Goal: Information Seeking & Learning: Check status

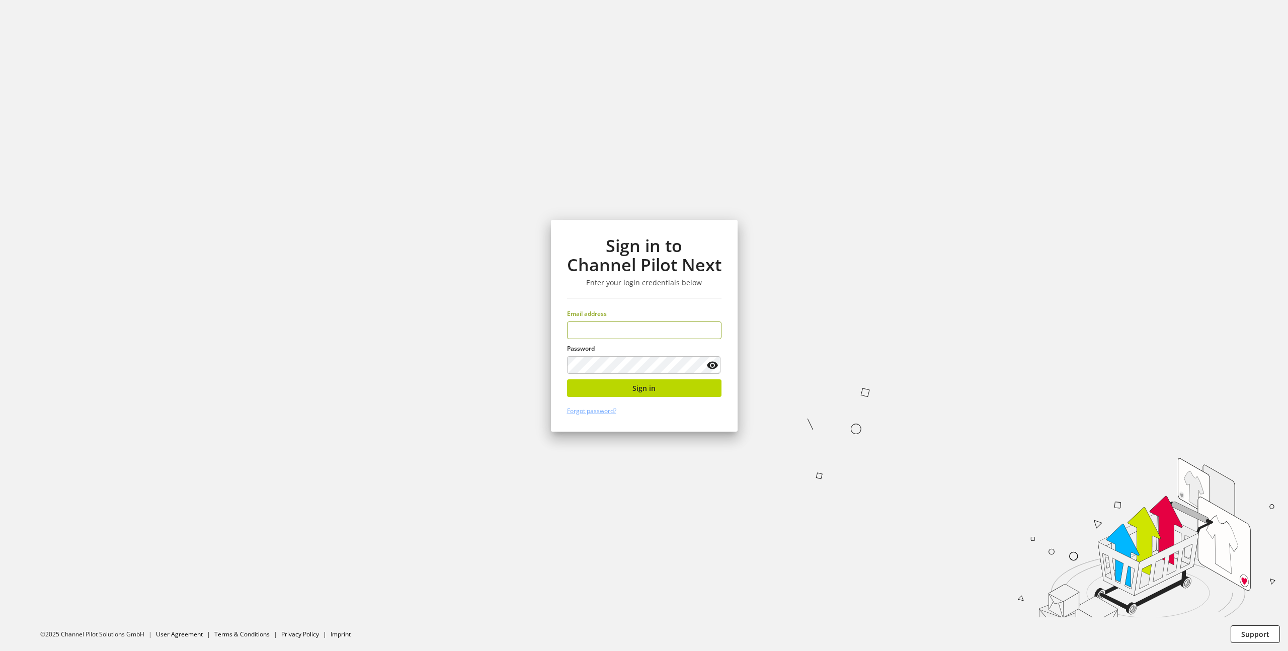
click at [650, 332] on input "email" at bounding box center [644, 330] width 154 height 18
type input "**********"
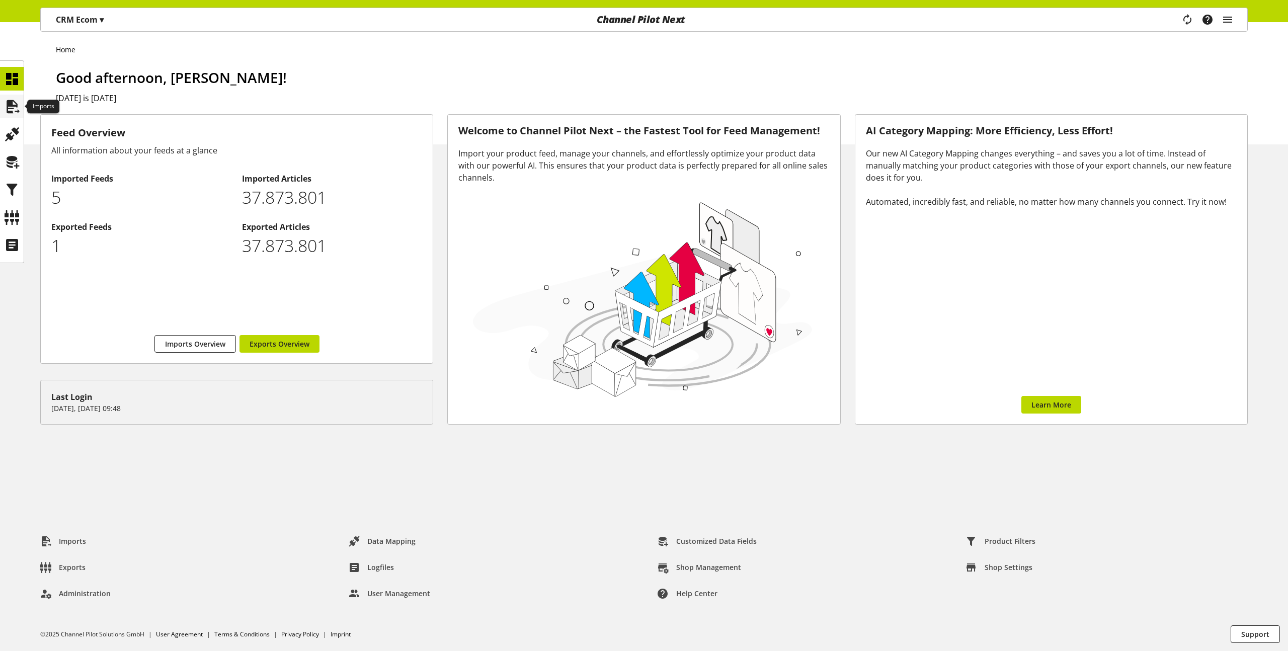
click at [11, 108] on icon at bounding box center [12, 107] width 16 height 20
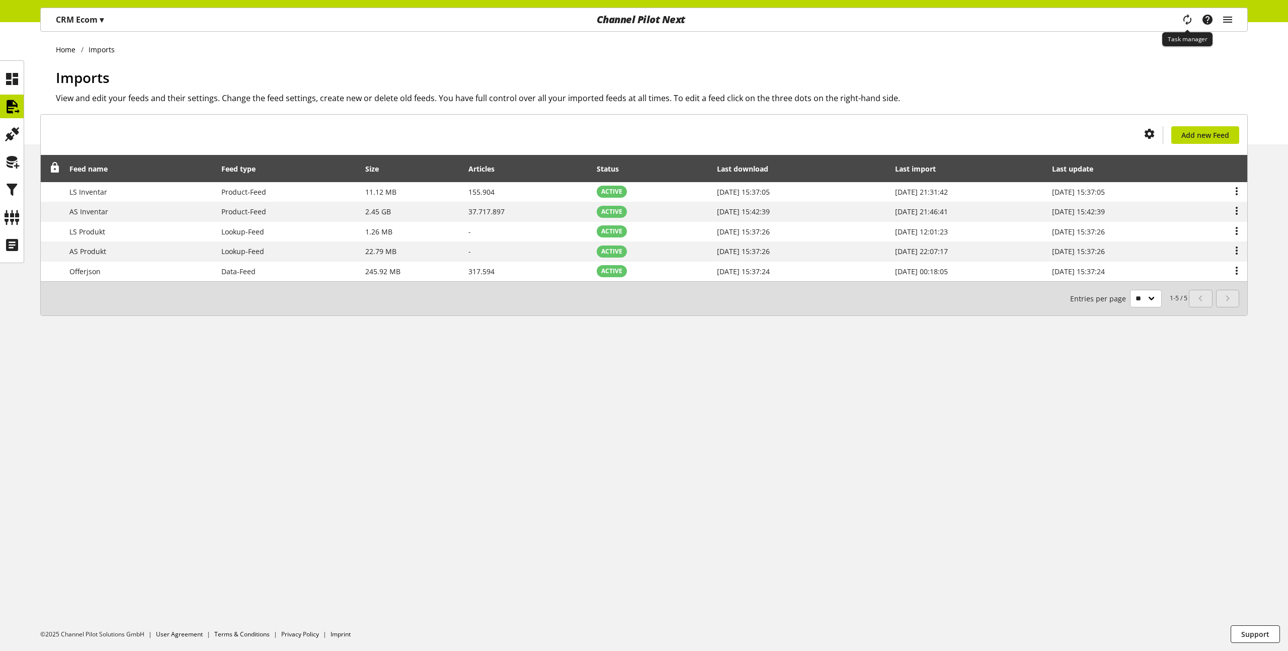
click at [1189, 21] on icon "main navigation" at bounding box center [1187, 20] width 12 height 18
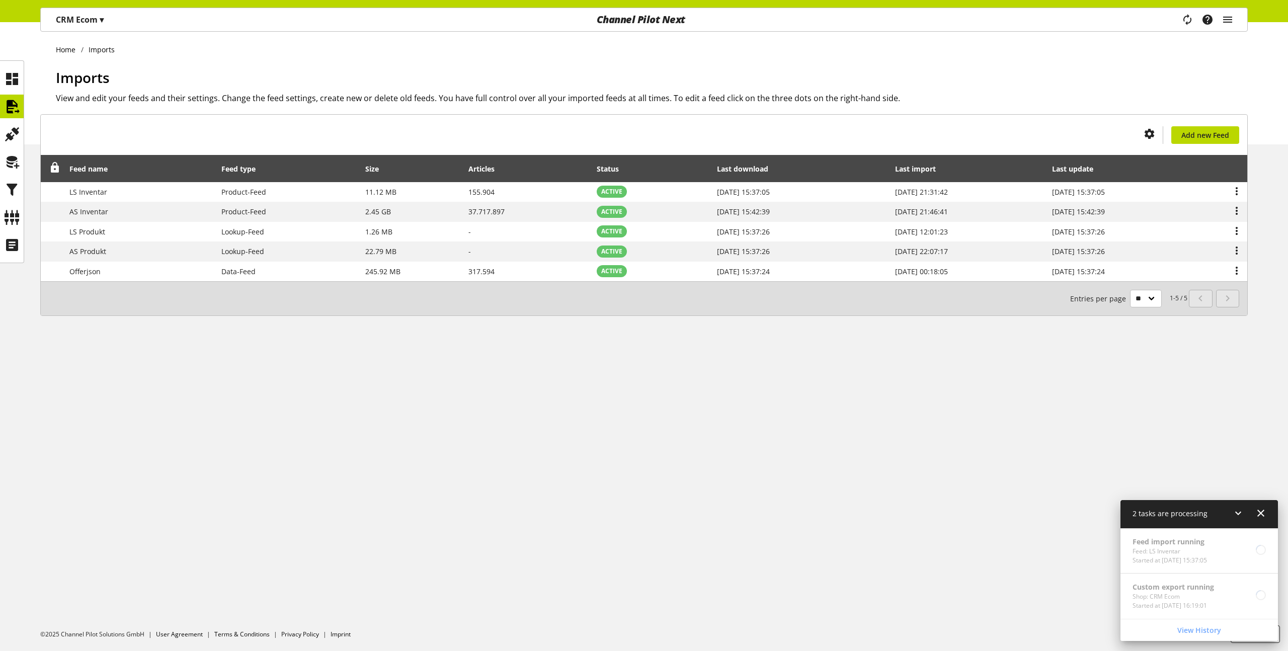
click at [694, 424] on div "Home Imports Imports View and edit your feeds and their settings. Change the fe…" at bounding box center [644, 336] width 1288 height 629
click at [6, 246] on icon at bounding box center [12, 245] width 16 height 20
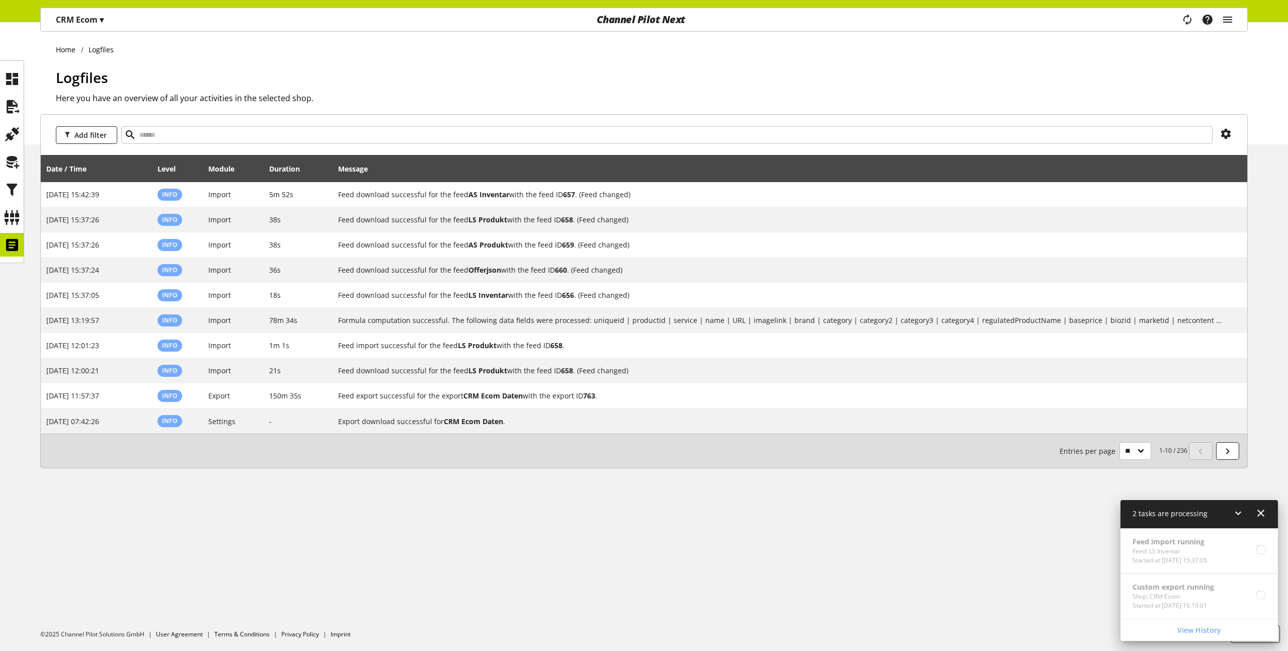
click at [1263, 511] on icon at bounding box center [1260, 513] width 12 height 18
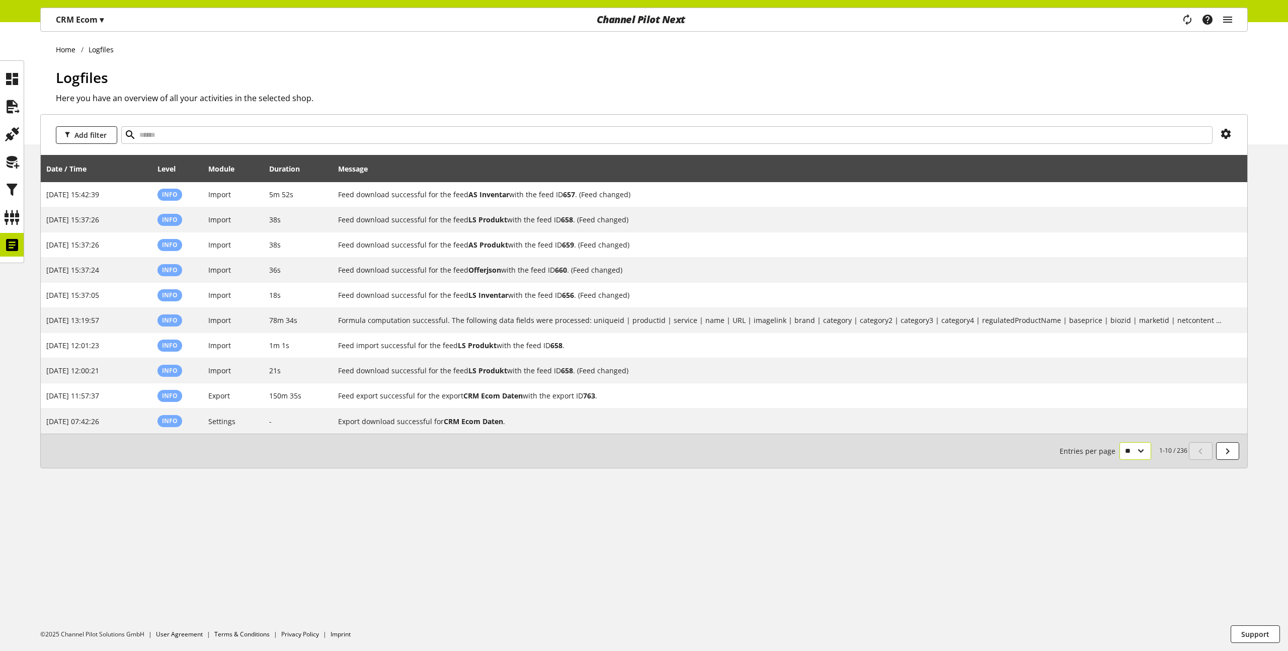
click at [1128, 459] on select "** ** ** ***" at bounding box center [1135, 451] width 32 height 18
select select "***"
click at [1119, 460] on select "** ** ** ***" at bounding box center [1135, 451] width 32 height 18
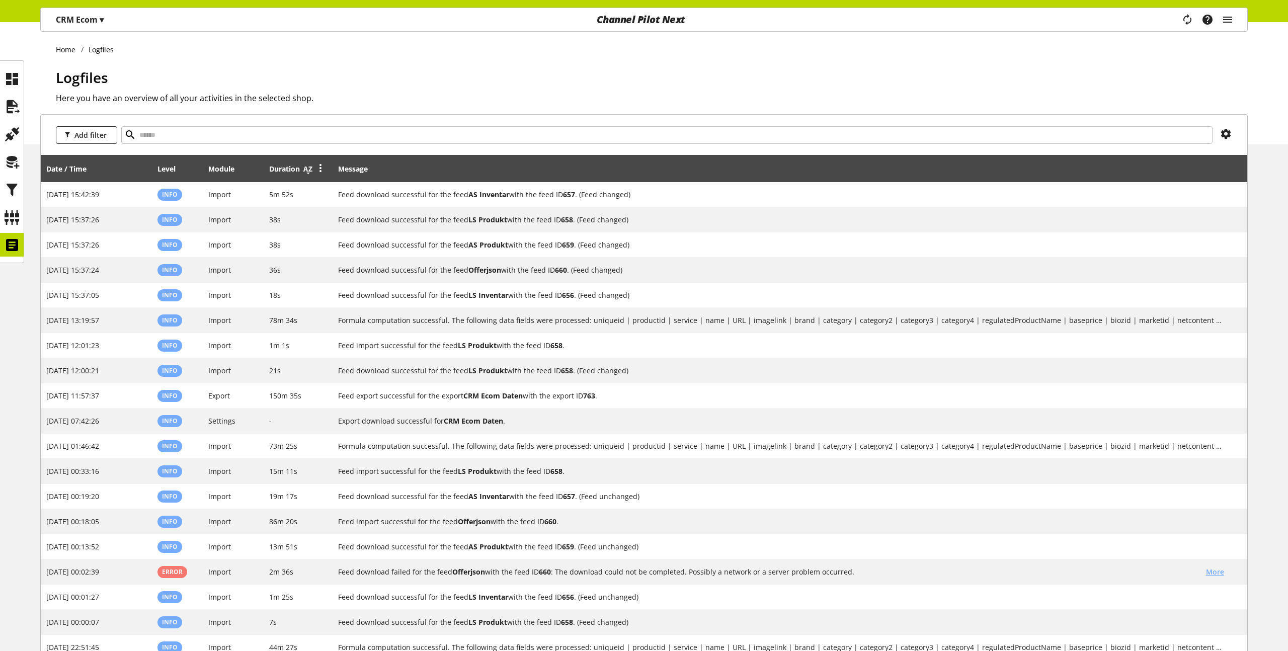
click at [308, 170] on icon at bounding box center [308, 169] width 12 height 18
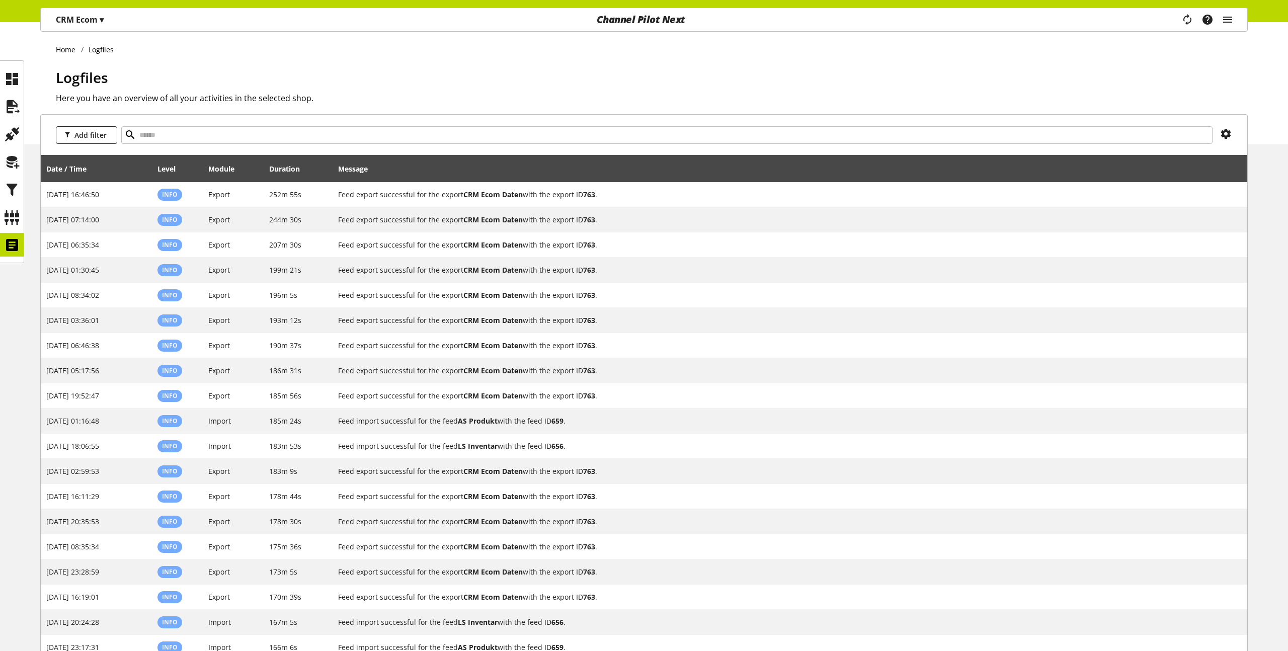
click at [578, 86] on h1 "Logfiles" at bounding box center [652, 77] width 1192 height 21
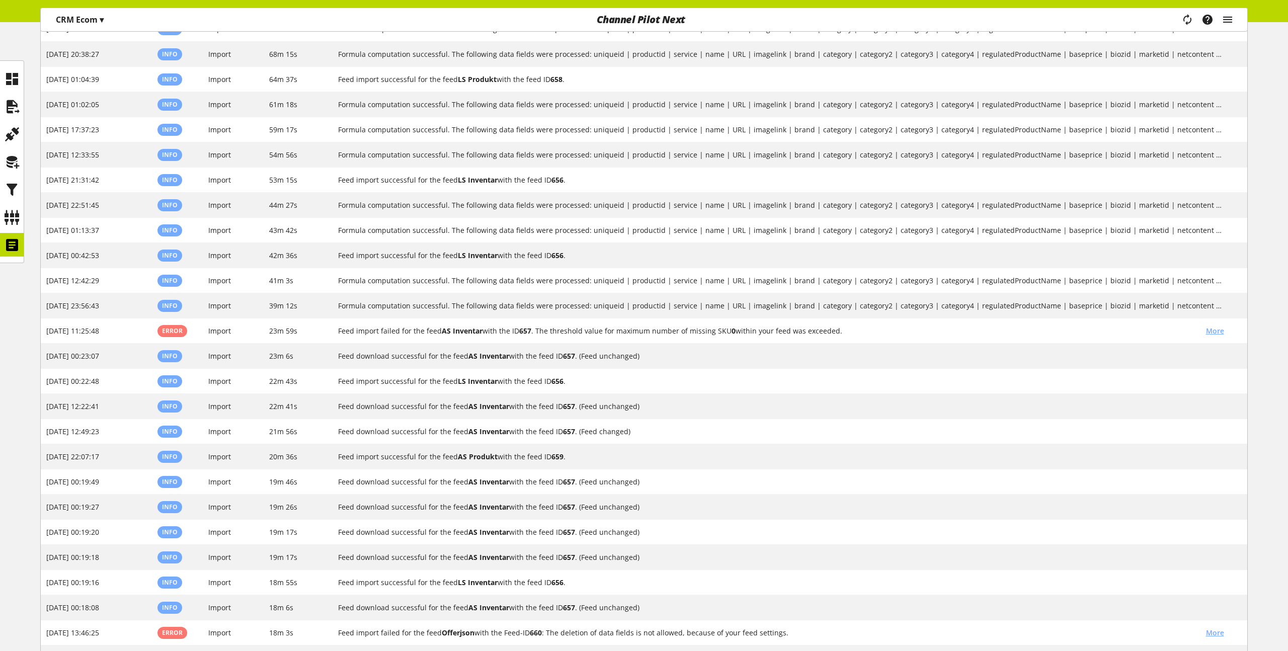
scroll to position [1625, 0]
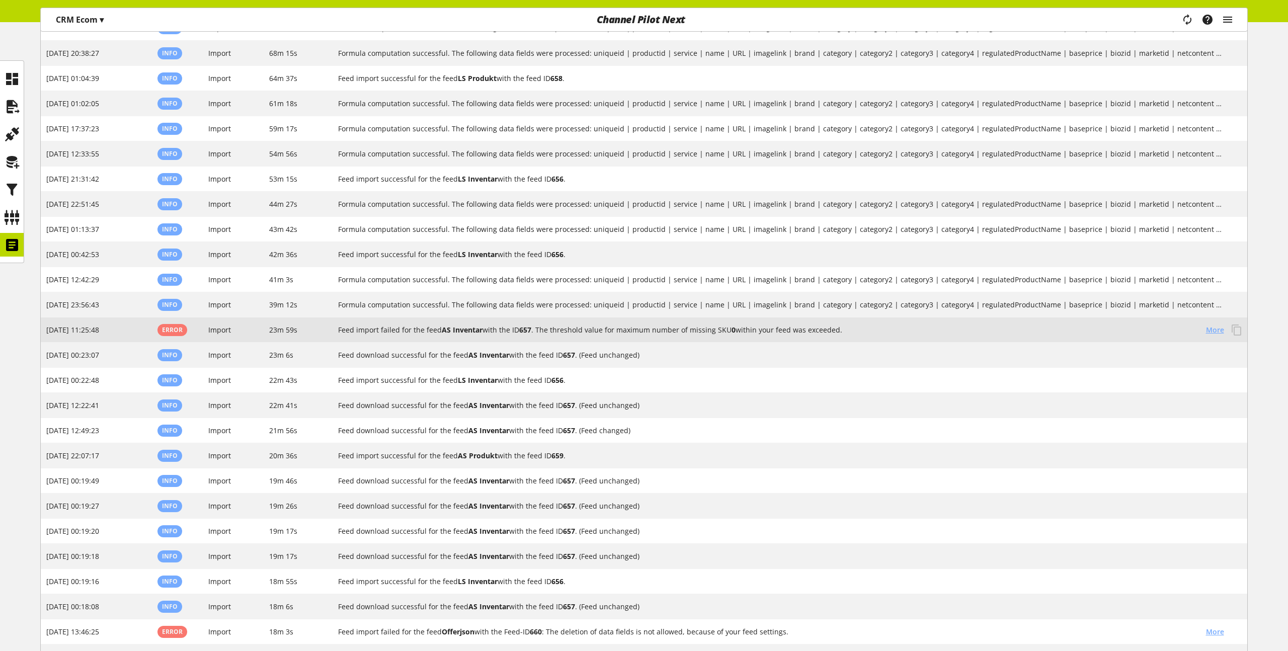
click at [1207, 326] on span "More" at bounding box center [1215, 329] width 18 height 11
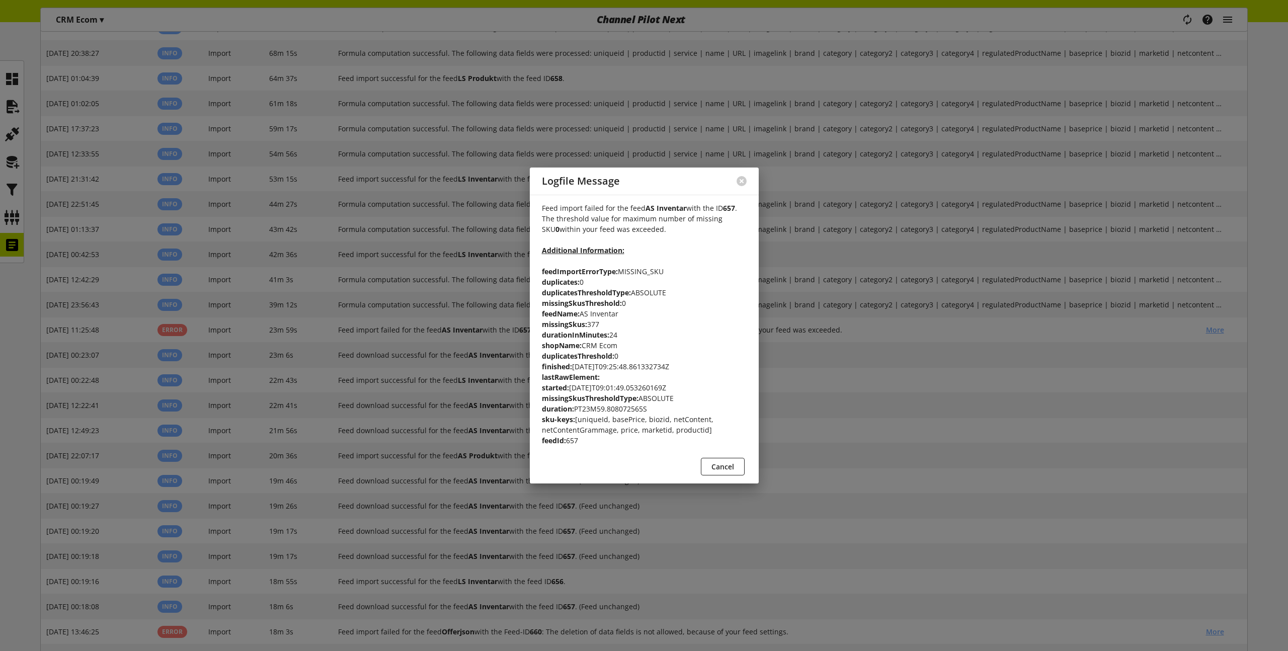
click at [836, 324] on div at bounding box center [644, 325] width 1288 height 651
click at [792, 297] on div at bounding box center [644, 325] width 1288 height 651
click at [724, 466] on span "Cancel" at bounding box center [722, 466] width 23 height 11
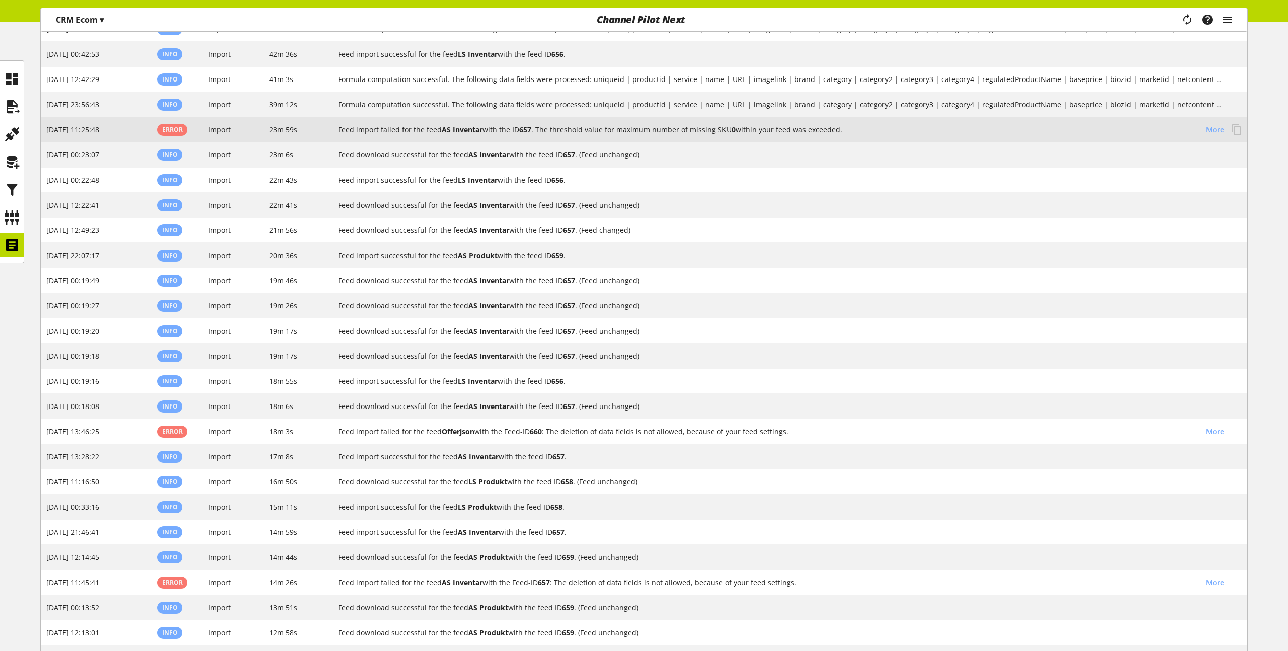
scroll to position [1829, 0]
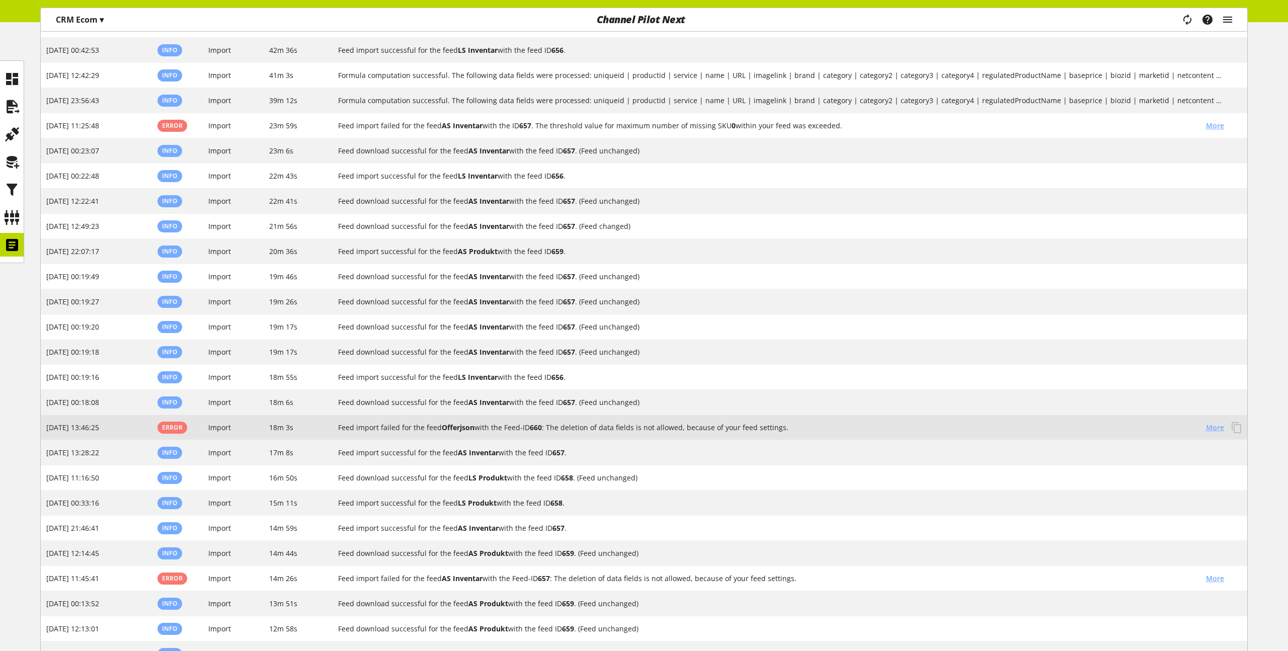
click at [1207, 426] on span "More" at bounding box center [1215, 427] width 18 height 11
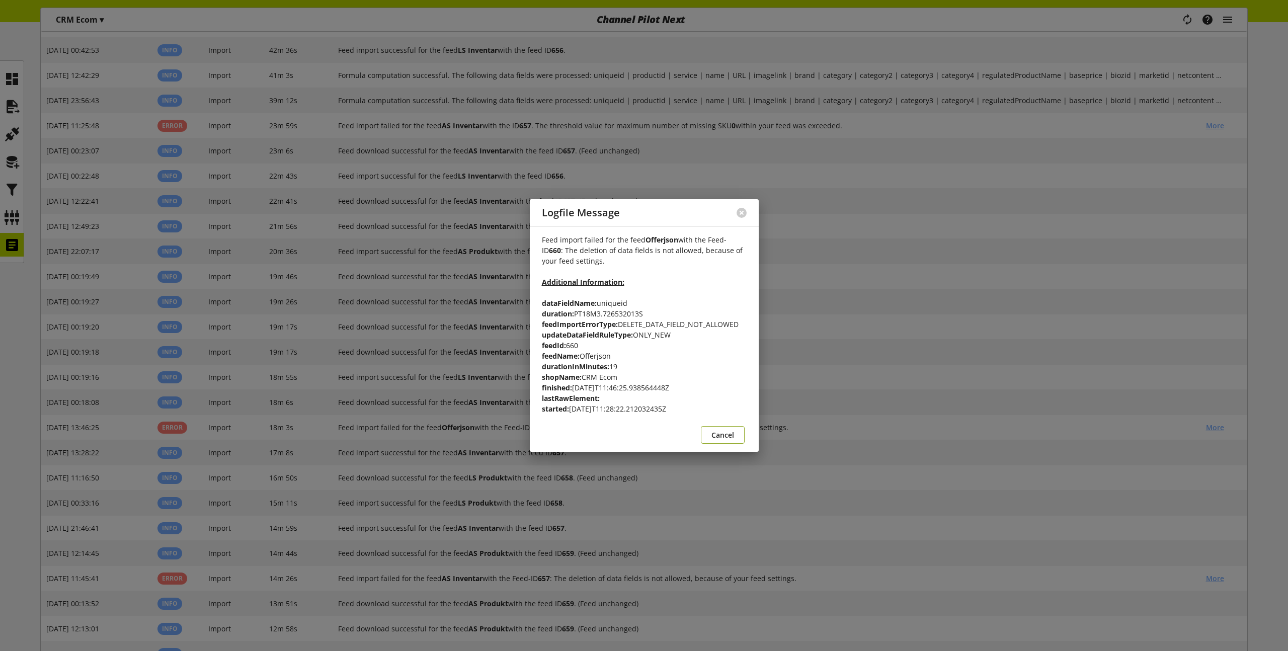
click at [731, 438] on span "Cancel" at bounding box center [722, 435] width 23 height 11
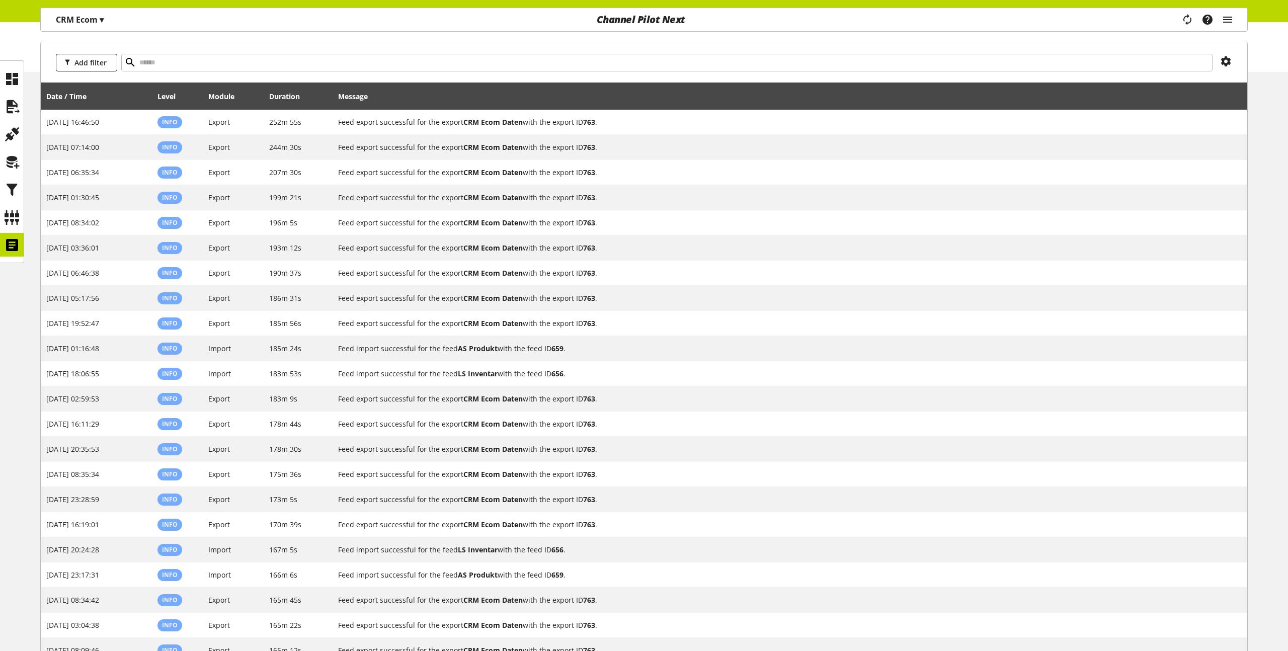
scroll to position [0, 0]
